Goal: Find specific fact: Find contact information

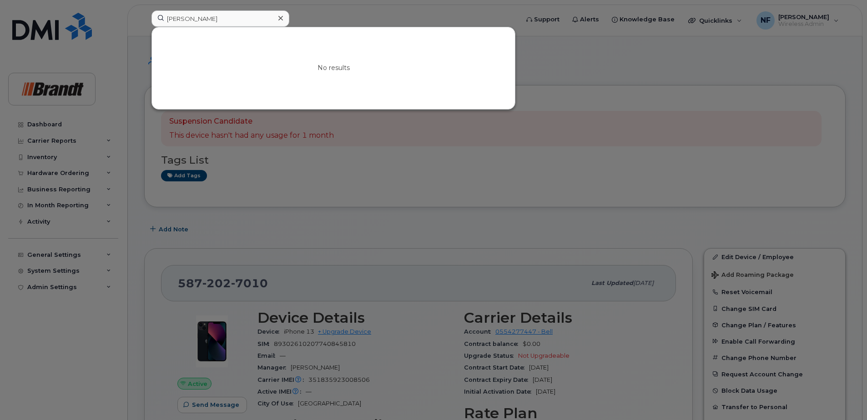
drag, startPoint x: 212, startPoint y: 18, endPoint x: 170, endPoint y: 19, distance: 42.3
click at [170, 19] on input "kyle dobni" at bounding box center [220, 18] width 138 height 16
type input "k"
click at [203, 24] on input at bounding box center [220, 18] width 138 height 16
paste input "3065702785"
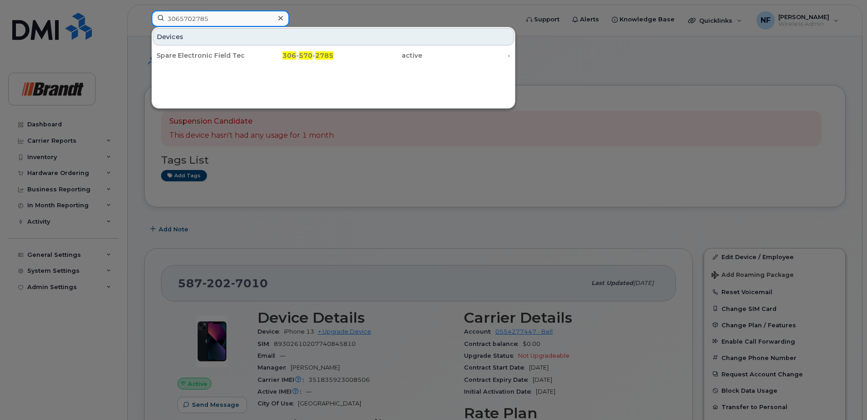
type input "3065702785"
click at [280, 17] on icon at bounding box center [280, 18] width 5 height 5
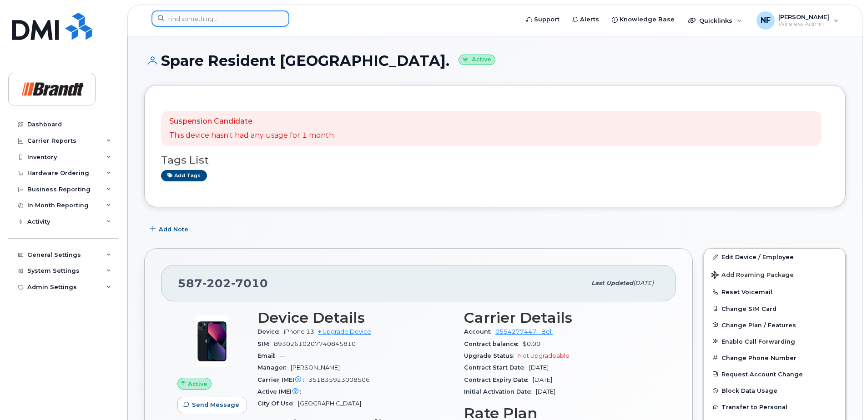
click at [268, 20] on input at bounding box center [220, 18] width 138 height 16
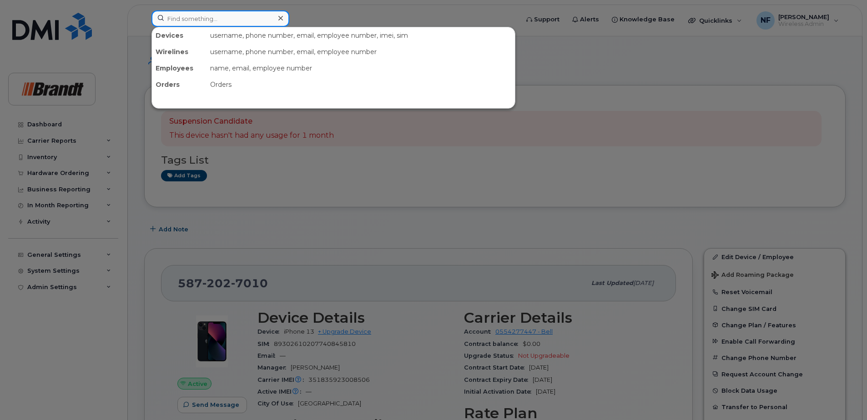
paste input "[PHONE_NUMBER]"
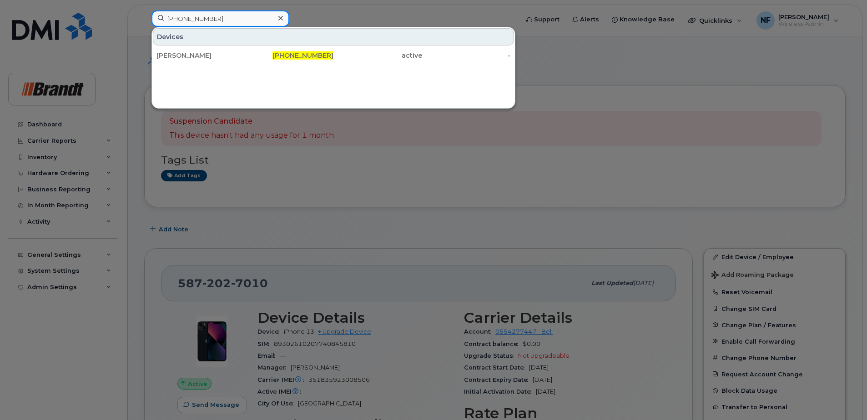
type input "[PHONE_NUMBER]"
click at [211, 56] on div "[PERSON_NAME]" at bounding box center [200, 55] width 89 height 9
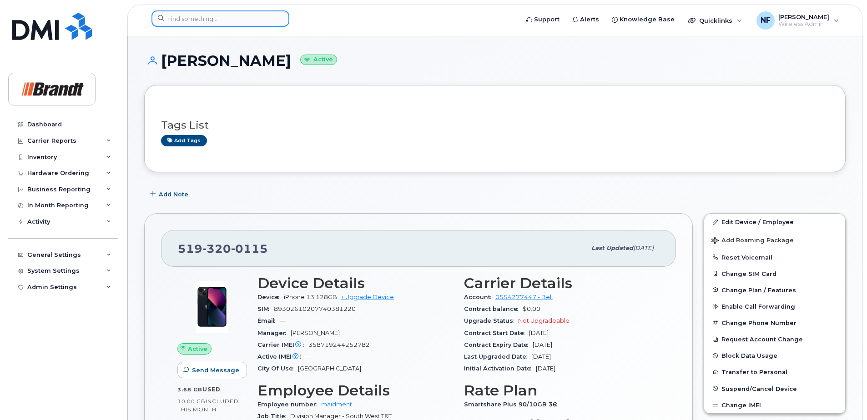
click at [222, 22] on input at bounding box center [220, 18] width 138 height 16
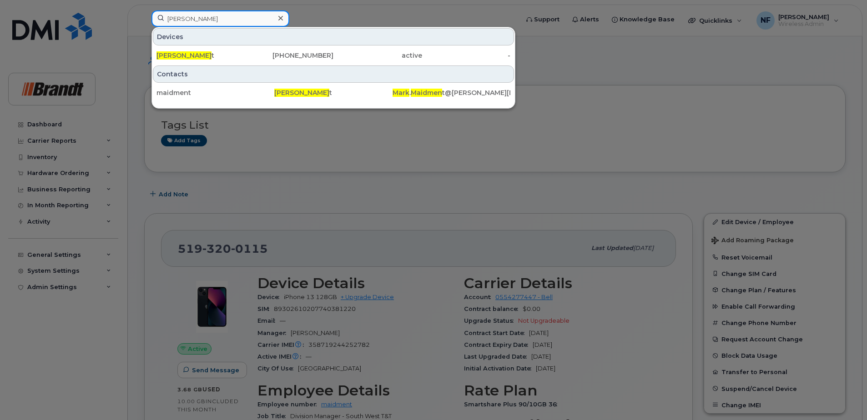
type input "[PERSON_NAME]"
click at [280, 20] on icon at bounding box center [280, 18] width 5 height 7
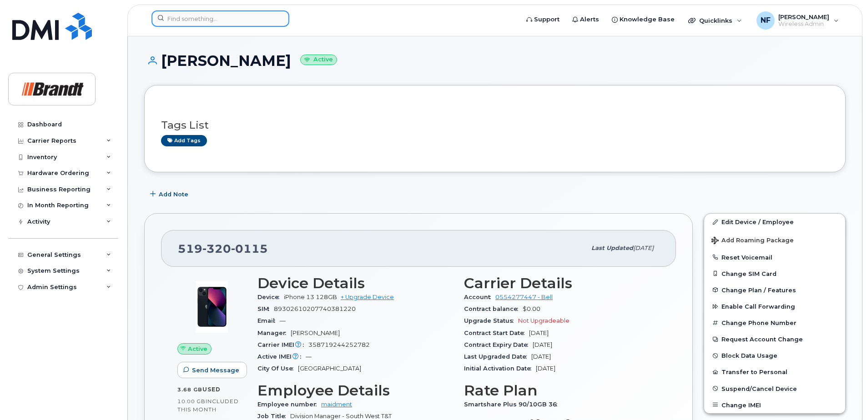
click at [257, 21] on input at bounding box center [220, 18] width 138 height 16
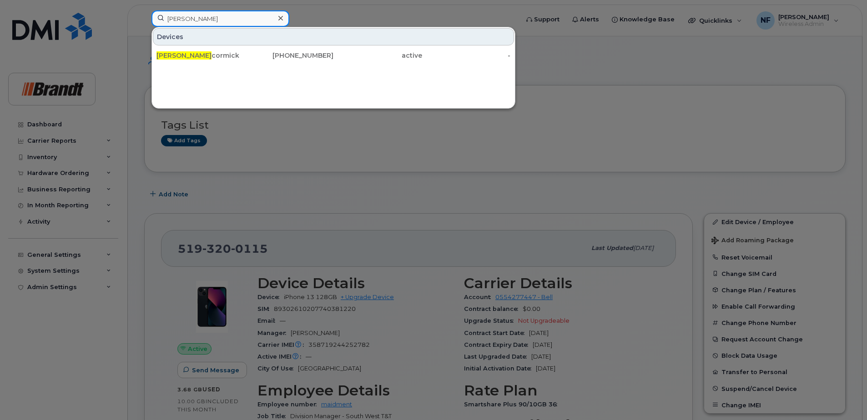
type input "[PERSON_NAME]"
click at [262, 51] on div "[PHONE_NUMBER]" at bounding box center [289, 55] width 89 height 16
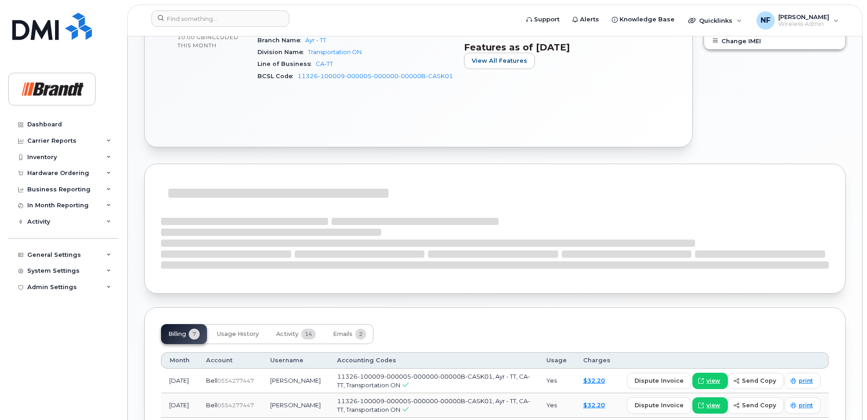
scroll to position [546, 0]
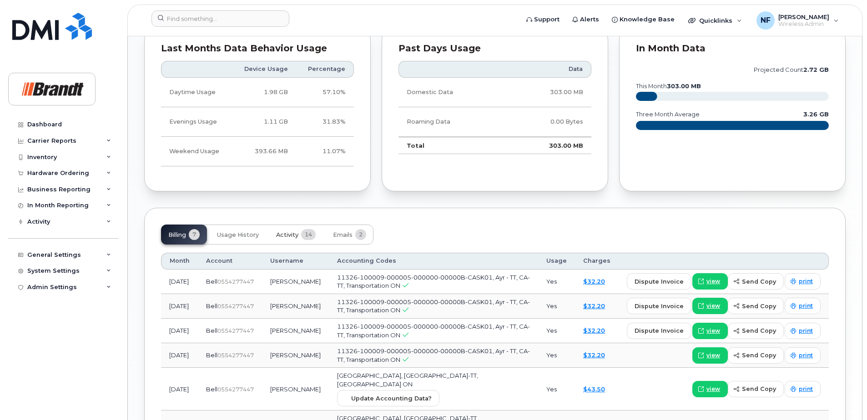
click at [295, 232] on span "Activity" at bounding box center [287, 235] width 22 height 7
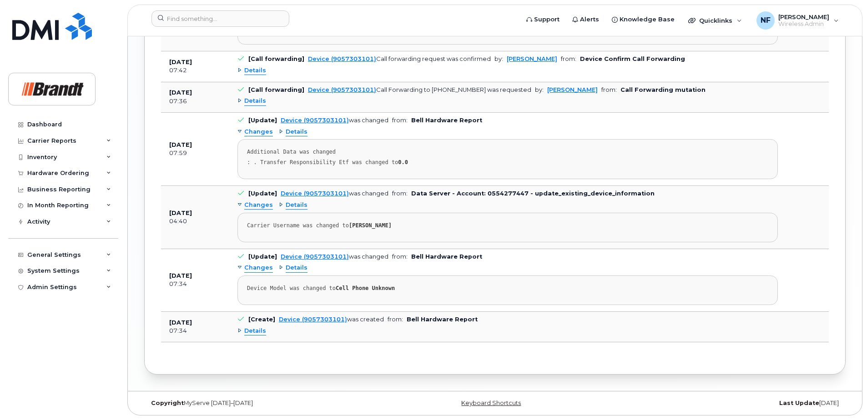
scroll to position [1105, 0]
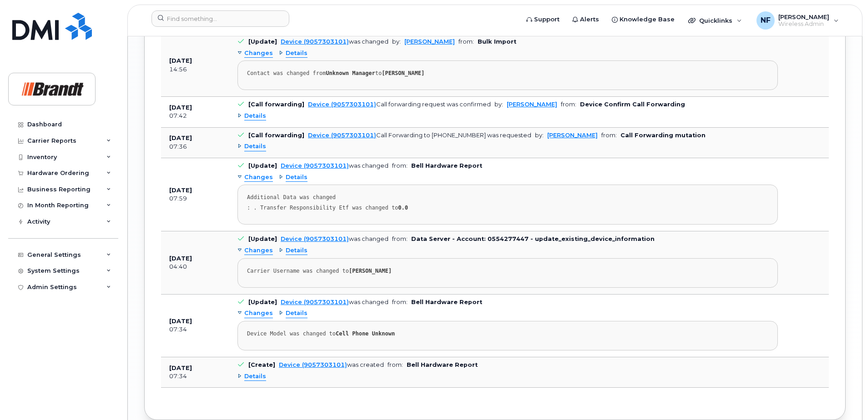
click at [281, 178] on div "Details" at bounding box center [293, 177] width 29 height 9
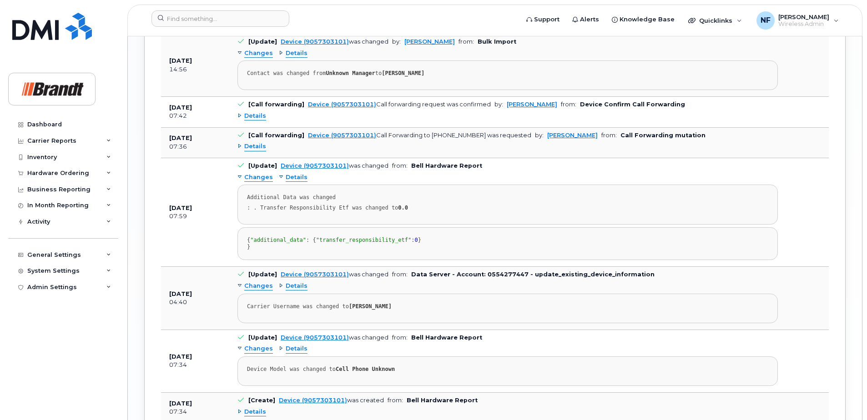
click at [281, 178] on div "Details" at bounding box center [293, 177] width 29 height 9
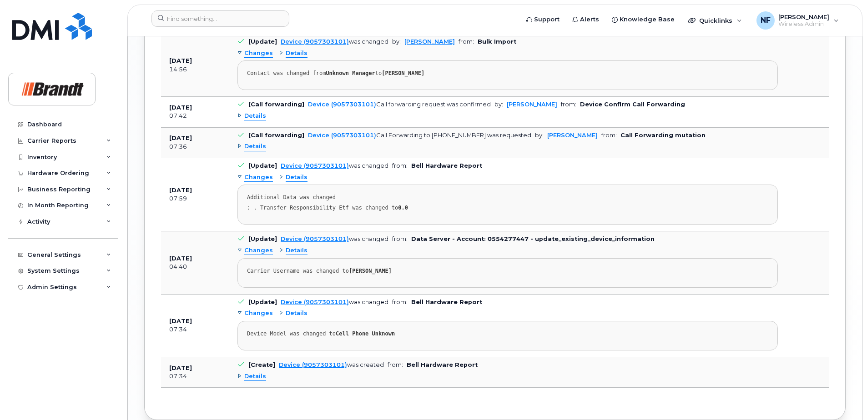
click at [241, 178] on div "Changes" at bounding box center [254, 177] width 35 height 9
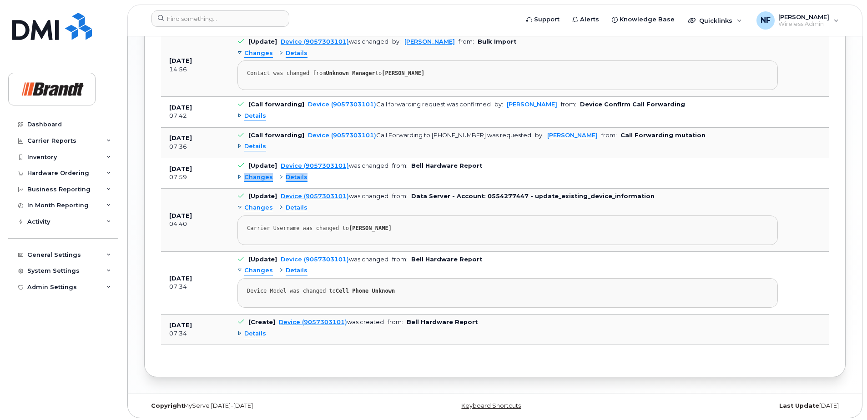
click at [241, 178] on div "Changes" at bounding box center [254, 177] width 35 height 9
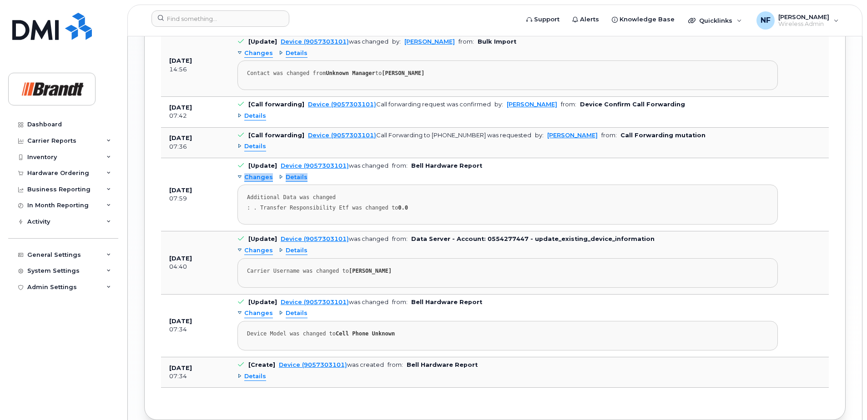
scroll to position [1060, 0]
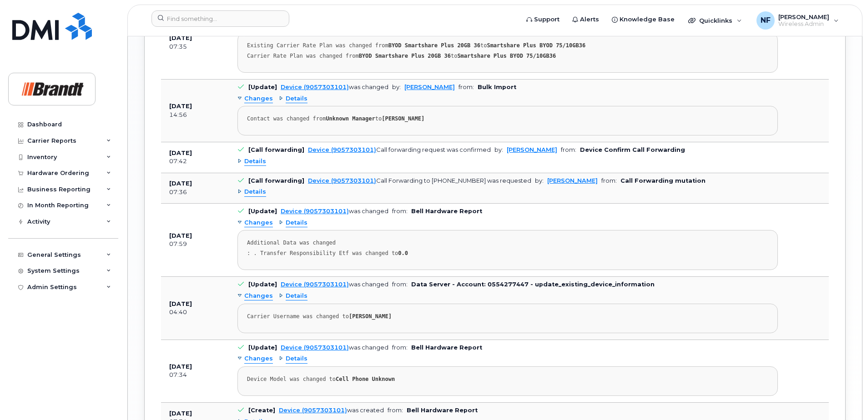
click at [241, 190] on div "Details" at bounding box center [251, 192] width 29 height 9
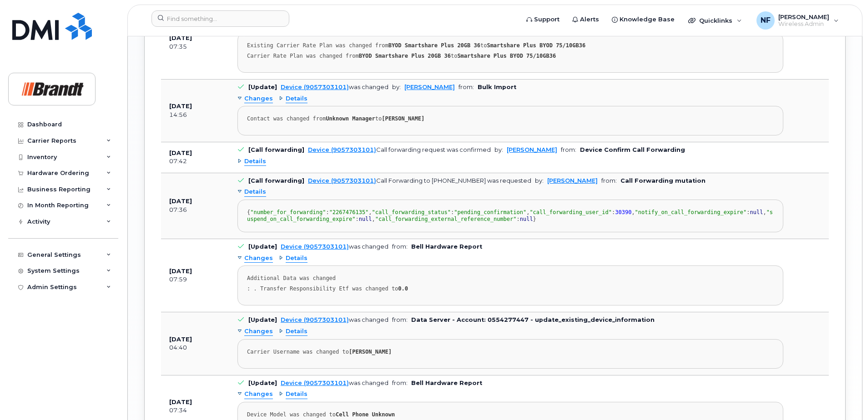
scroll to position [1014, 0]
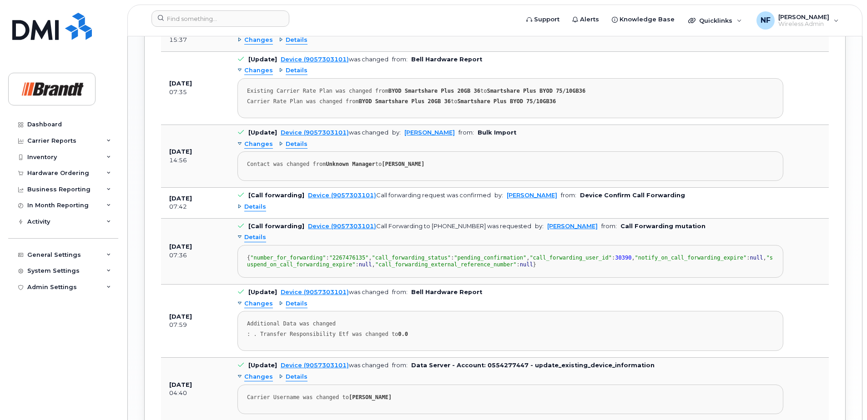
click at [237, 204] on div "Details" at bounding box center [251, 207] width 29 height 9
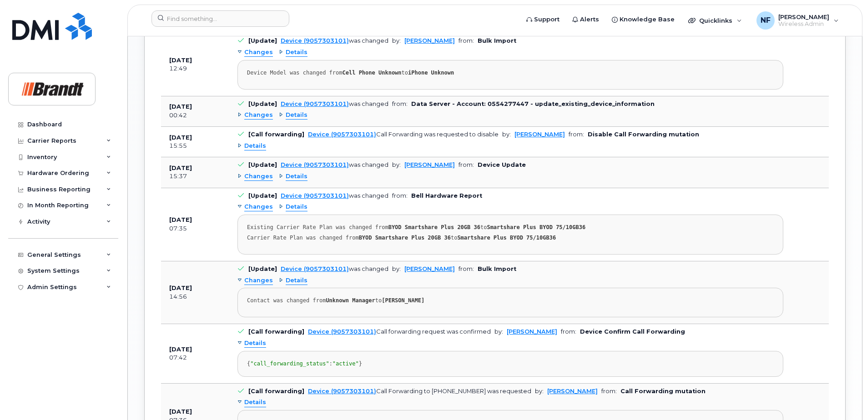
scroll to position [832, 0]
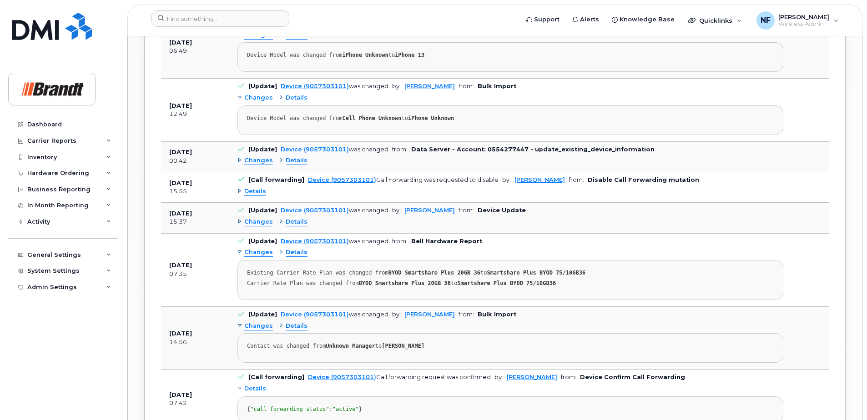
click at [279, 223] on div "Details" at bounding box center [293, 222] width 29 height 9
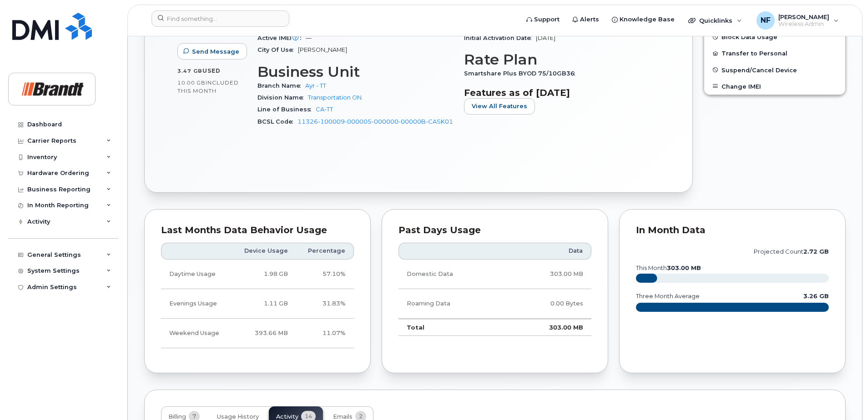
scroll to position [45, 0]
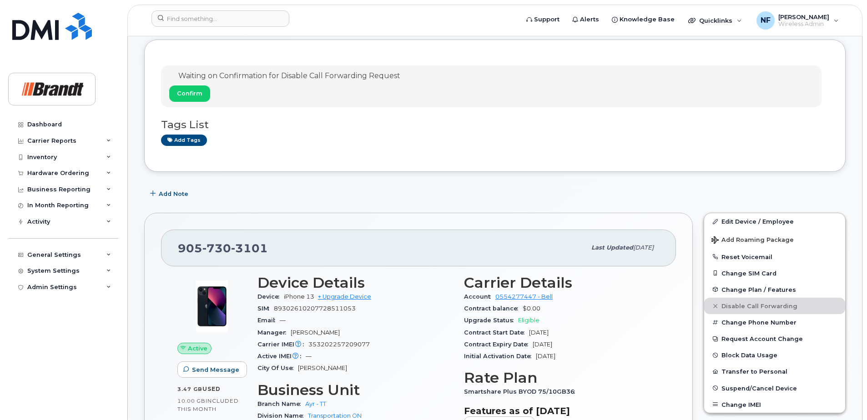
click at [240, 245] on span "3101" at bounding box center [249, 249] width 37 height 14
copy span "905 730 3101"
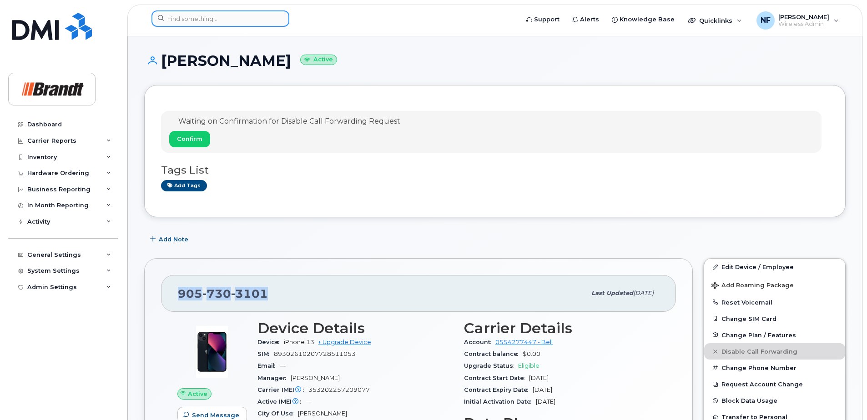
click at [229, 20] on input at bounding box center [220, 18] width 138 height 16
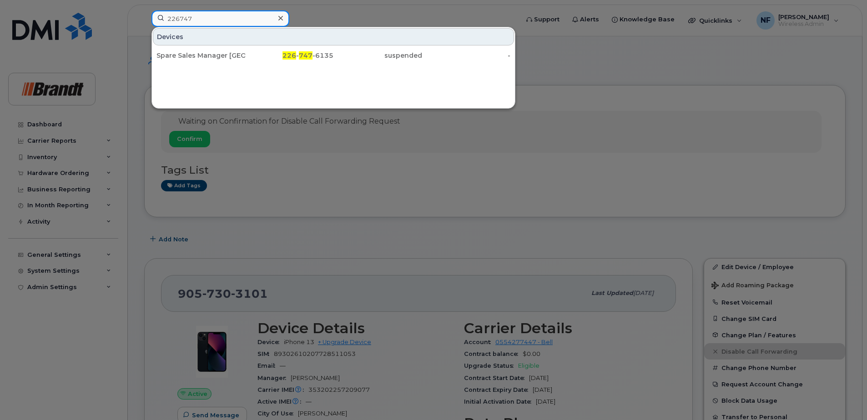
type input "226747"
click at [280, 19] on icon at bounding box center [280, 18] width 5 height 5
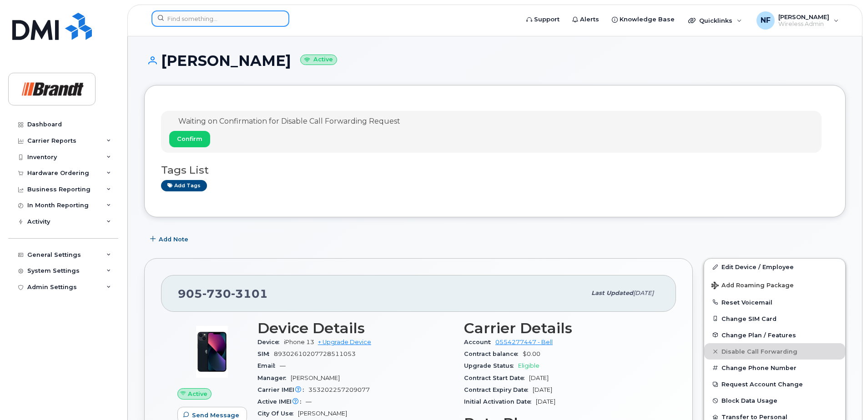
click at [247, 20] on input at bounding box center [220, 18] width 138 height 16
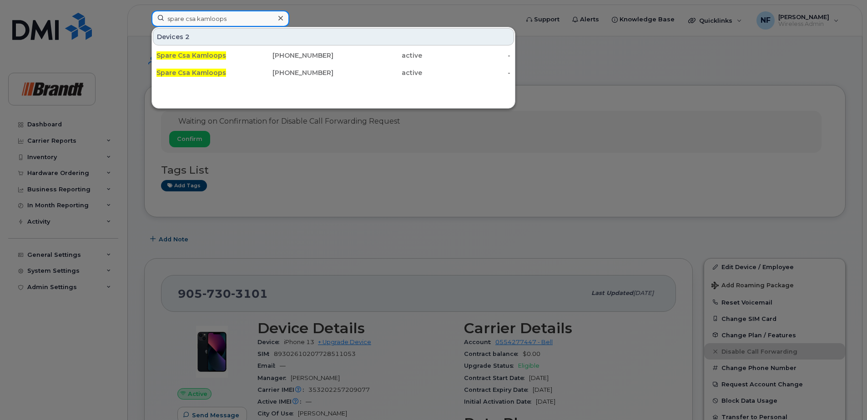
type input "spare csa kamloops"
click at [313, 85] on div "Devices 2 Spare Csa Kamloops 250-319-9201 active - Spare Csa Kamloops 250-571-4…" at bounding box center [333, 68] width 364 height 82
click at [309, 76] on div "250-571-4162" at bounding box center [289, 72] width 89 height 9
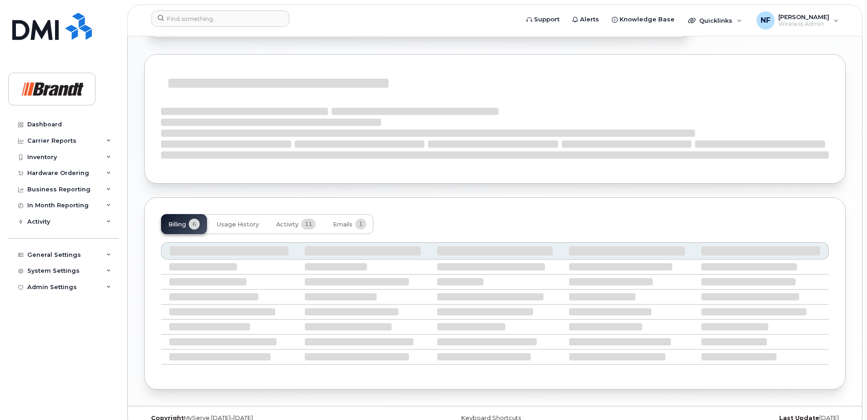
scroll to position [577, 0]
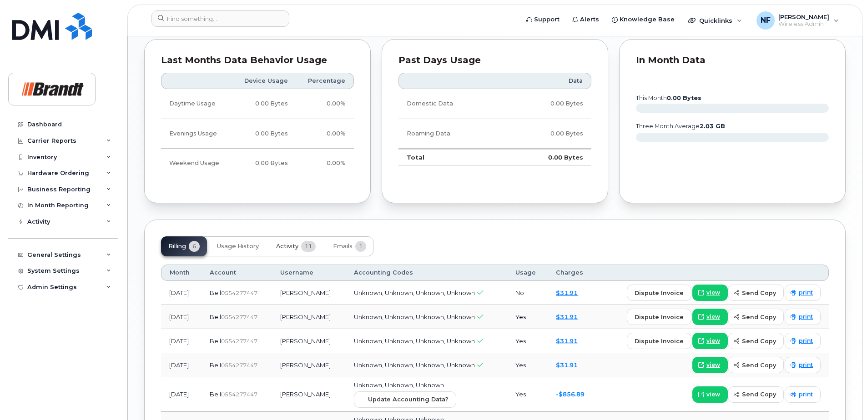
click at [303, 248] on span "11" at bounding box center [308, 246] width 15 height 11
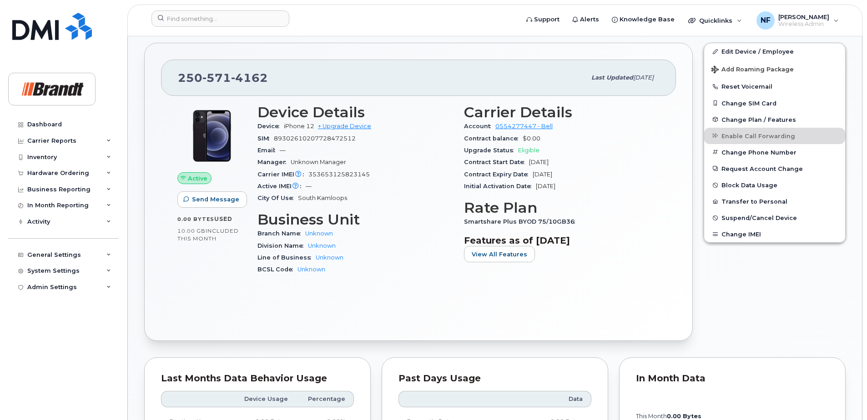
scroll to position [122, 0]
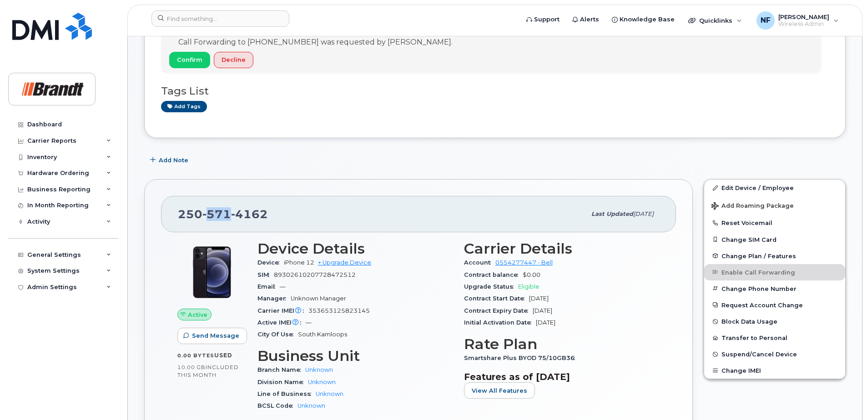
drag, startPoint x: 207, startPoint y: 211, endPoint x: 228, endPoint y: 215, distance: 22.2
click at [228, 215] on span "571" at bounding box center [216, 214] width 29 height 14
drag, startPoint x: 228, startPoint y: 215, endPoint x: 214, endPoint y: 196, distance: 23.7
click at [214, 196] on div "250 571 4162 Last updated Sep 17, 2025" at bounding box center [418, 214] width 515 height 36
drag, startPoint x: 207, startPoint y: 209, endPoint x: 228, endPoint y: 216, distance: 21.4
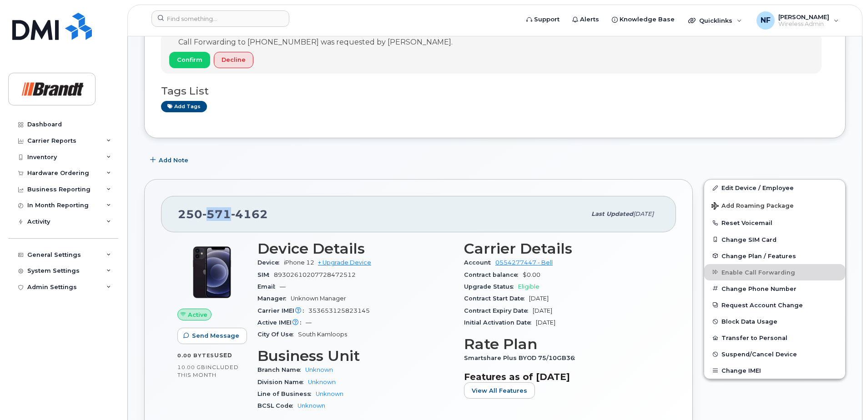
click at [228, 216] on span "571" at bounding box center [216, 214] width 29 height 14
drag, startPoint x: 228, startPoint y: 216, endPoint x: 210, endPoint y: 196, distance: 26.7
click at [210, 196] on div "250 571 4162 Last updated Sep 17, 2025 Active Send Message 0.00 Bytes  used 10.…" at bounding box center [418, 328] width 549 height 298
click at [222, 210] on span "571" at bounding box center [216, 214] width 29 height 14
click at [218, 215] on span "571" at bounding box center [216, 214] width 29 height 14
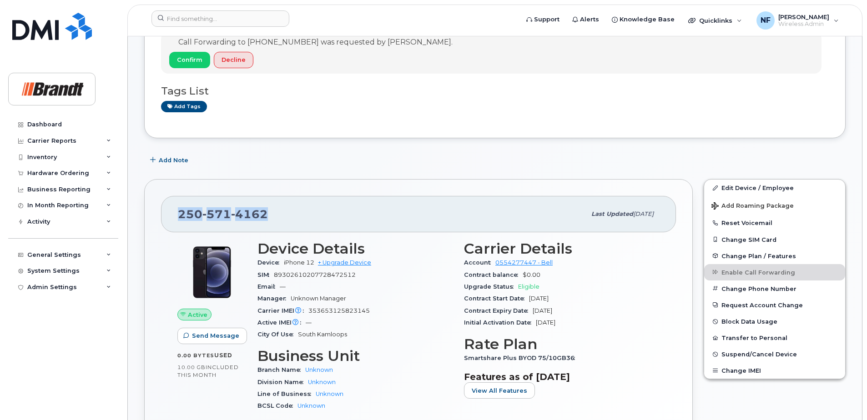
click at [218, 215] on span "571" at bounding box center [216, 214] width 29 height 14
drag, startPoint x: 218, startPoint y: 215, endPoint x: 227, endPoint y: 217, distance: 8.5
click at [227, 217] on span "571" at bounding box center [216, 214] width 29 height 14
drag, startPoint x: 226, startPoint y: 217, endPoint x: 265, endPoint y: 219, distance: 38.7
click at [266, 219] on span "250 571 4162" at bounding box center [223, 214] width 90 height 14
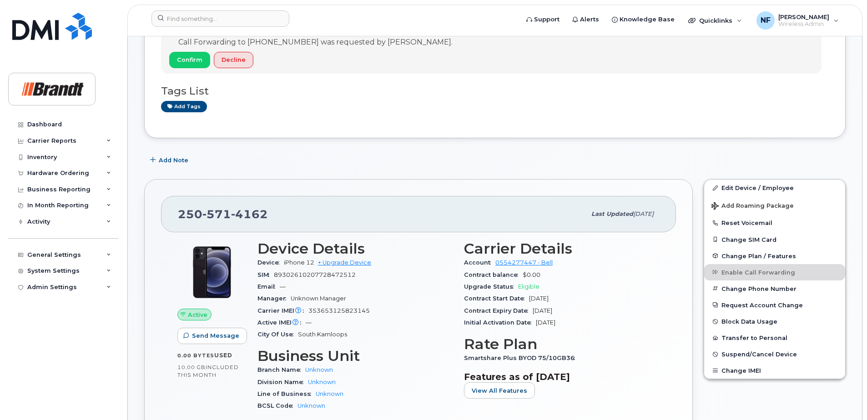
drag, startPoint x: 264, startPoint y: 219, endPoint x: 217, endPoint y: 229, distance: 48.4
click at [217, 229] on div "250 571 4162 Last updated Sep 17, 2025" at bounding box center [418, 214] width 515 height 36
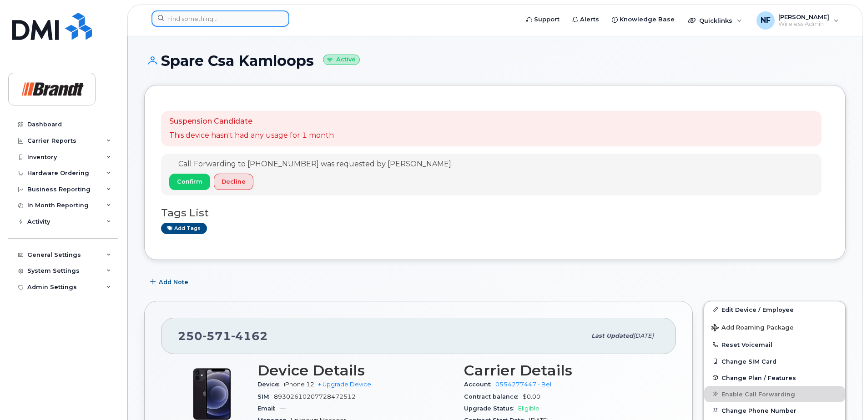
click at [245, 14] on input at bounding box center [220, 18] width 138 height 16
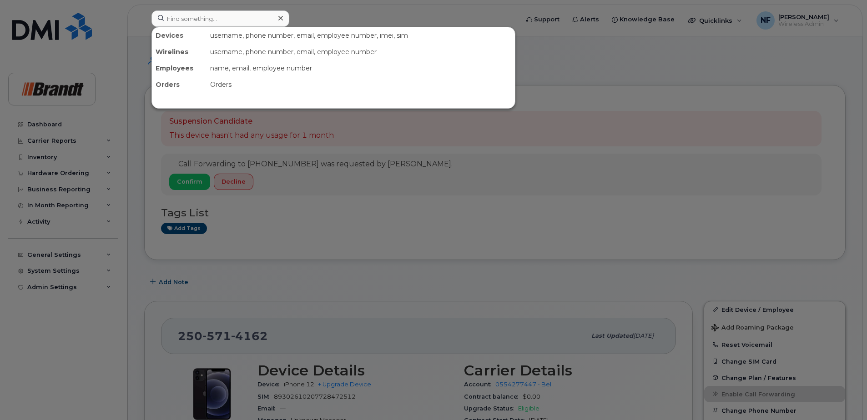
click at [323, 247] on div at bounding box center [433, 210] width 867 height 420
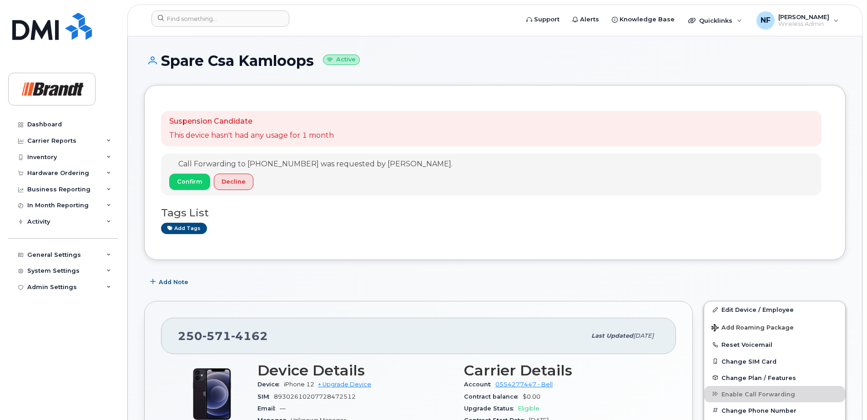
scroll to position [91, 0]
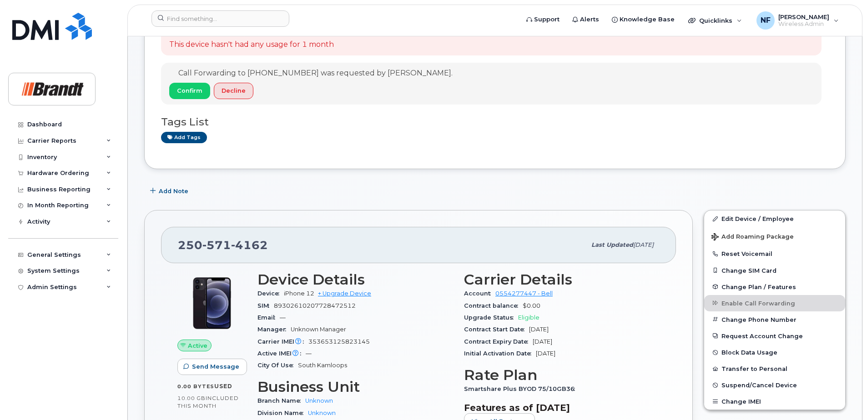
click at [217, 250] on span "571" at bounding box center [216, 245] width 29 height 14
copy span "250 571 4162"
click at [199, 19] on input at bounding box center [220, 18] width 138 height 16
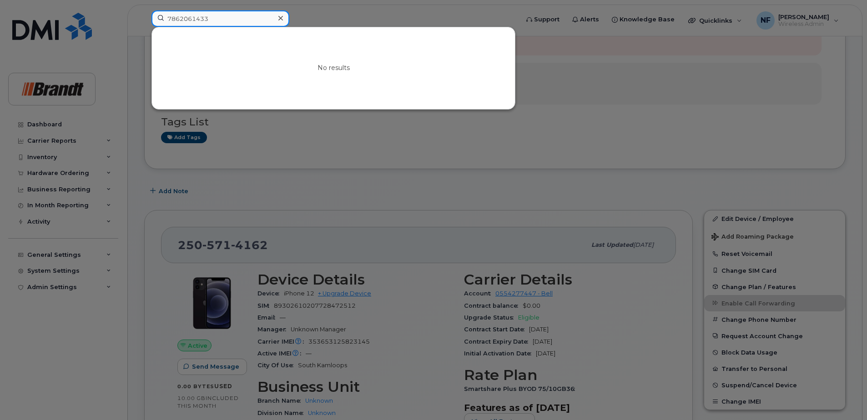
drag, startPoint x: 206, startPoint y: 19, endPoint x: 132, endPoint y: 27, distance: 74.2
click at [144, 27] on div "7862061433 No results" at bounding box center [332, 20] width 376 height 20
type input "7862061433"
click at [281, 19] on icon at bounding box center [280, 18] width 5 height 5
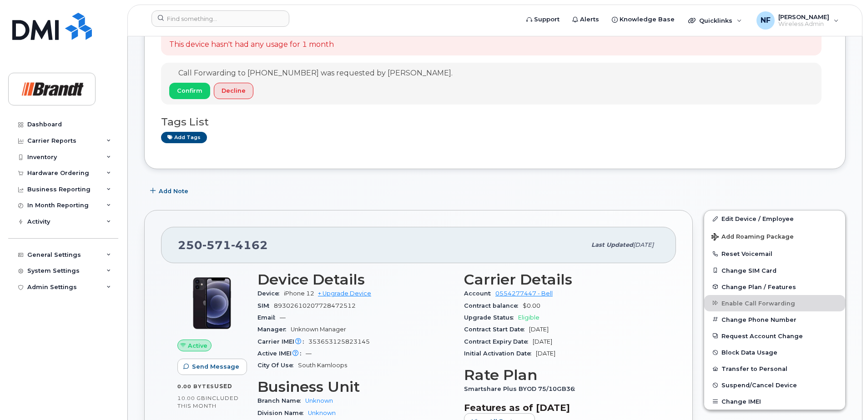
scroll to position [0, 0]
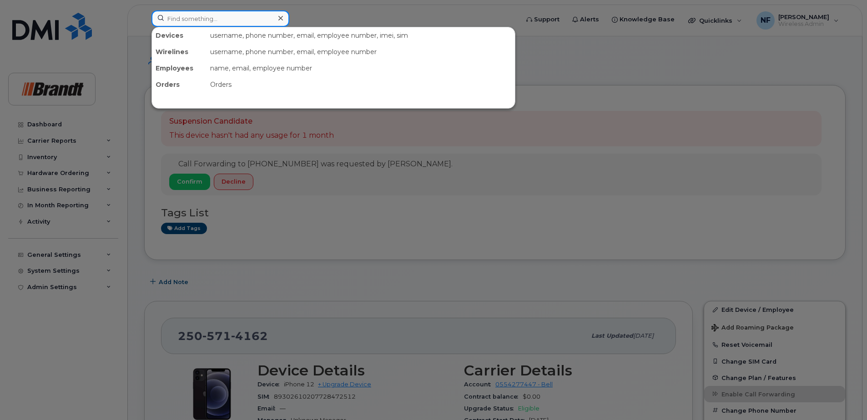
click at [217, 17] on input at bounding box center [220, 18] width 138 height 16
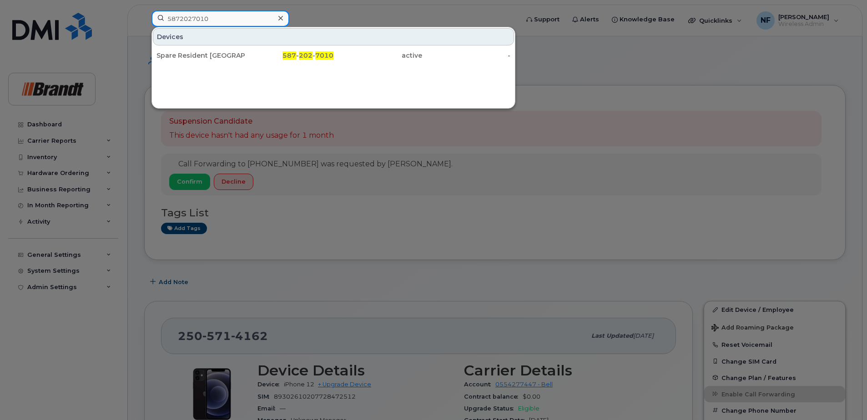
type input "5872027010"
